Goal: Task Accomplishment & Management: Manage account settings

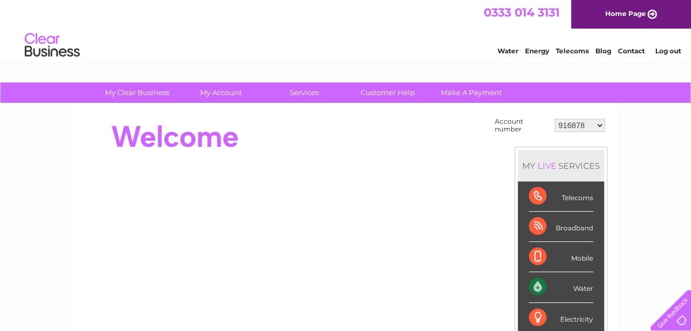
click at [577, 287] on div "Water" at bounding box center [560, 287] width 64 height 30
click at [547, 290] on div "Water" at bounding box center [560, 287] width 64 height 30
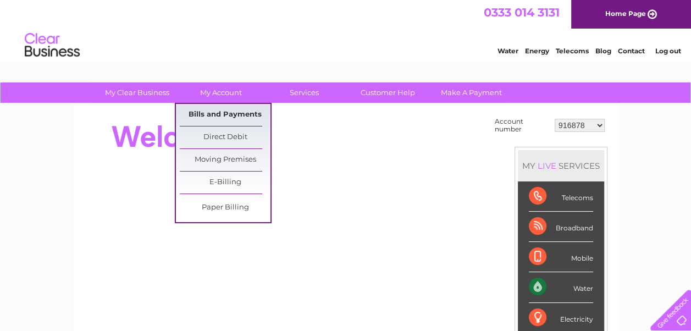
click at [215, 111] on link "Bills and Payments" at bounding box center [225, 115] width 91 height 22
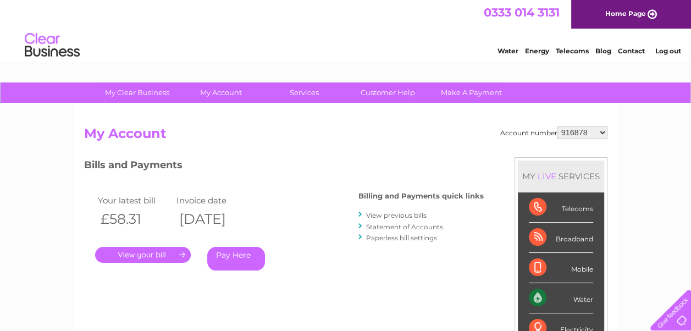
click at [170, 249] on link "." at bounding box center [143, 255] width 96 height 16
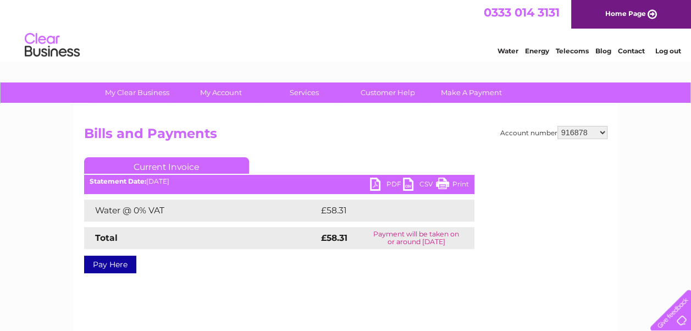
click at [376, 183] on link "PDF" at bounding box center [386, 185] width 33 height 16
click at [573, 132] on select "916878 30270082" at bounding box center [582, 132] width 50 height 13
select select "30270082"
click at [557, 126] on select "916878 30270082" at bounding box center [582, 132] width 50 height 13
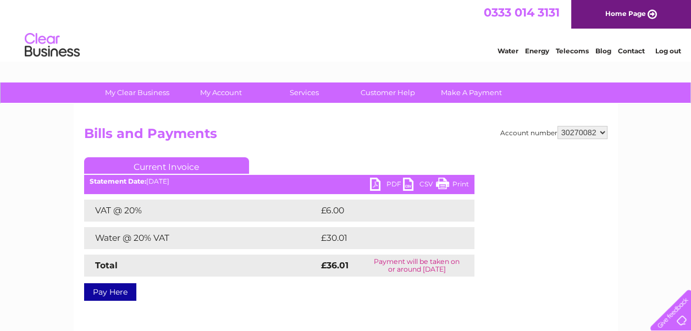
click at [374, 182] on link "PDF" at bounding box center [386, 185] width 33 height 16
